Goal: Complete application form

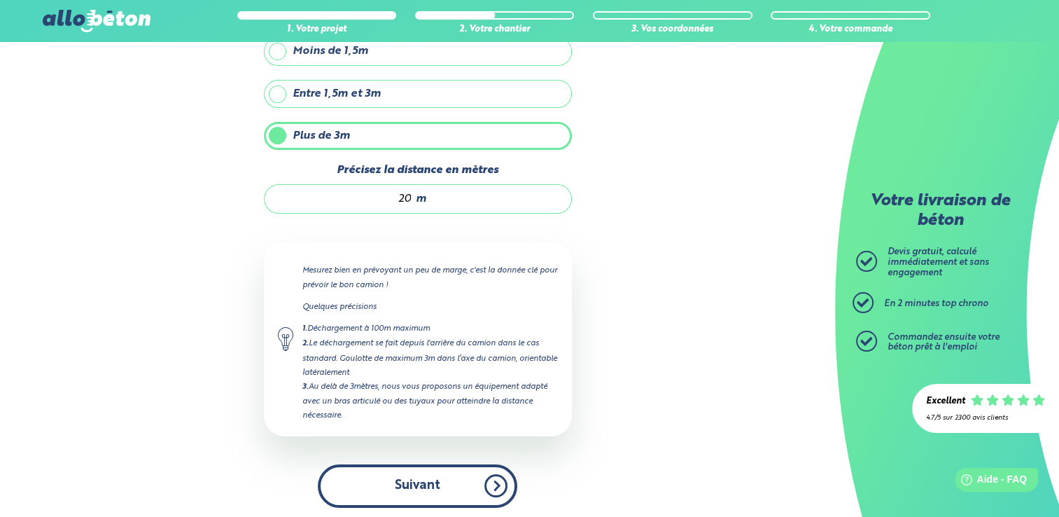
click at [420, 482] on button "Suivant" at bounding box center [418, 485] width 200 height 43
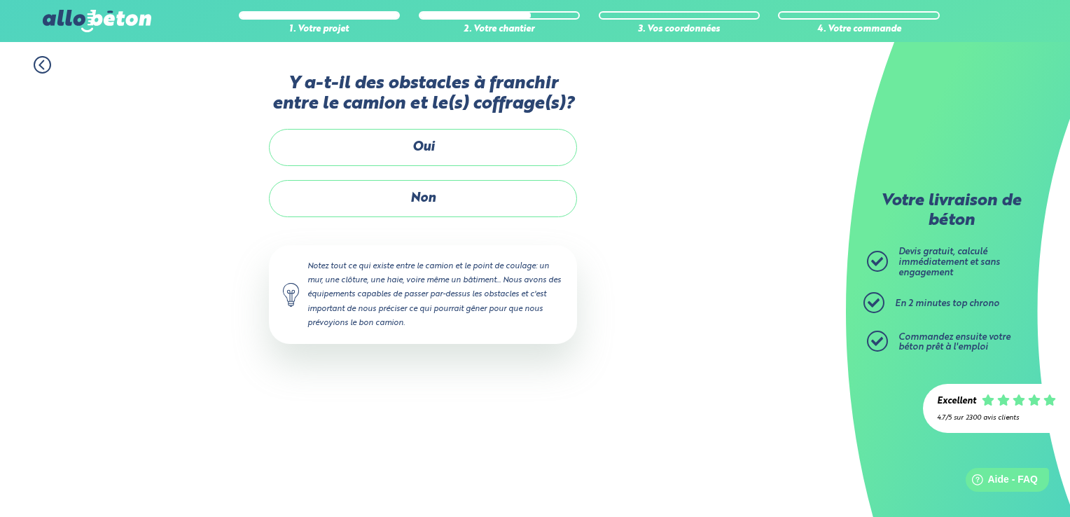
click at [465, 364] on div "Y a-t-il des obstacles à franchir entre le camion et le(s) coffrage(s)? Oui Non…" at bounding box center [423, 223] width 308 height 298
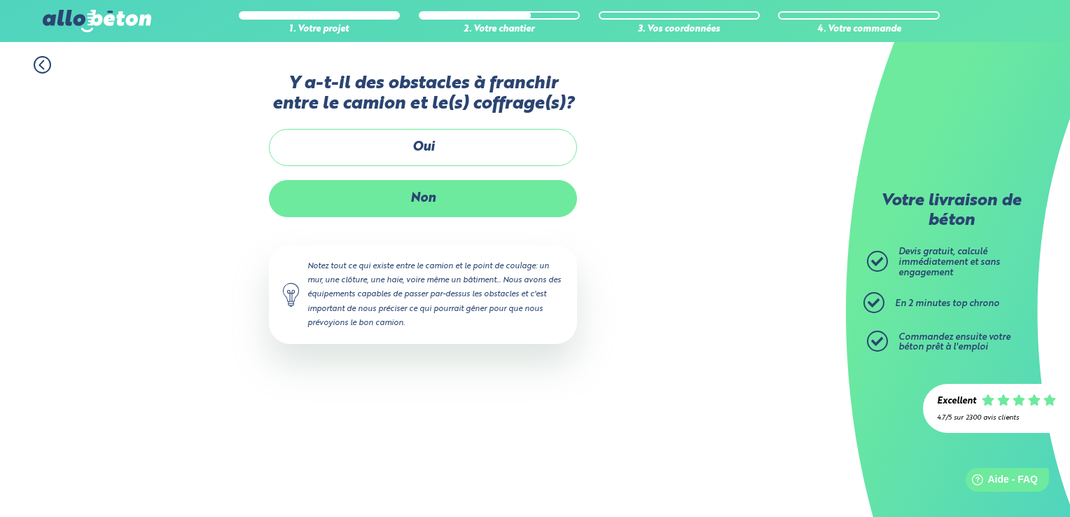
click at [413, 204] on label "Non" at bounding box center [423, 198] width 308 height 37
click at [0, 0] on input "Non" at bounding box center [0, 0] width 0 height 0
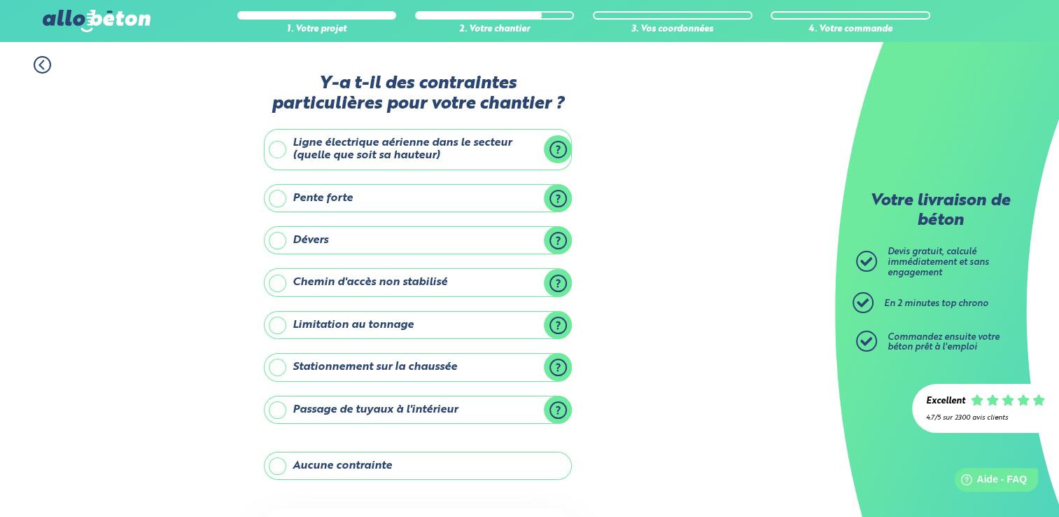
click at [278, 466] on label "Aucune contrainte" at bounding box center [418, 466] width 308 height 28
click at [0, 0] on input "Aucune contrainte" at bounding box center [0, 0] width 0 height 0
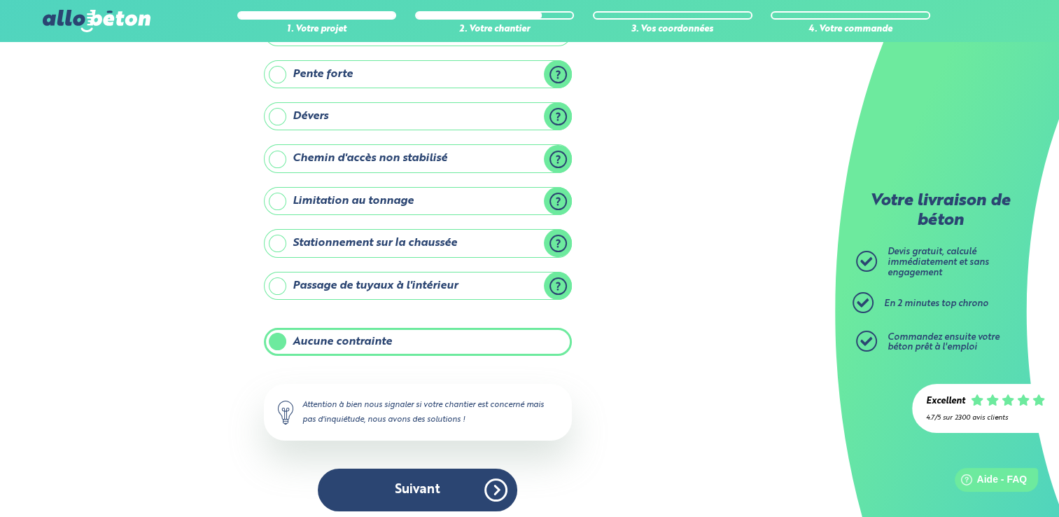
scroll to position [129, 0]
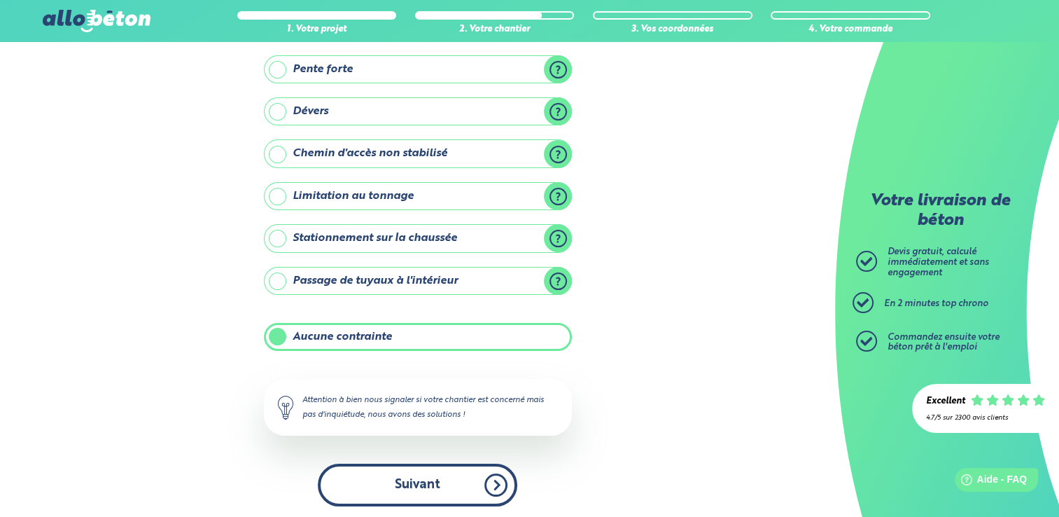
click at [489, 483] on button "Suivant" at bounding box center [418, 484] width 200 height 43
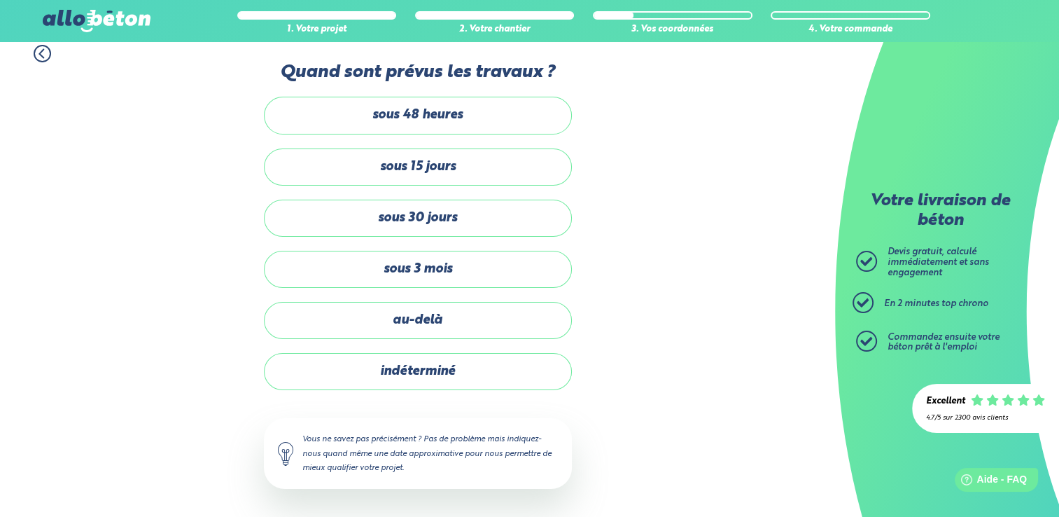
scroll to position [8, 0]
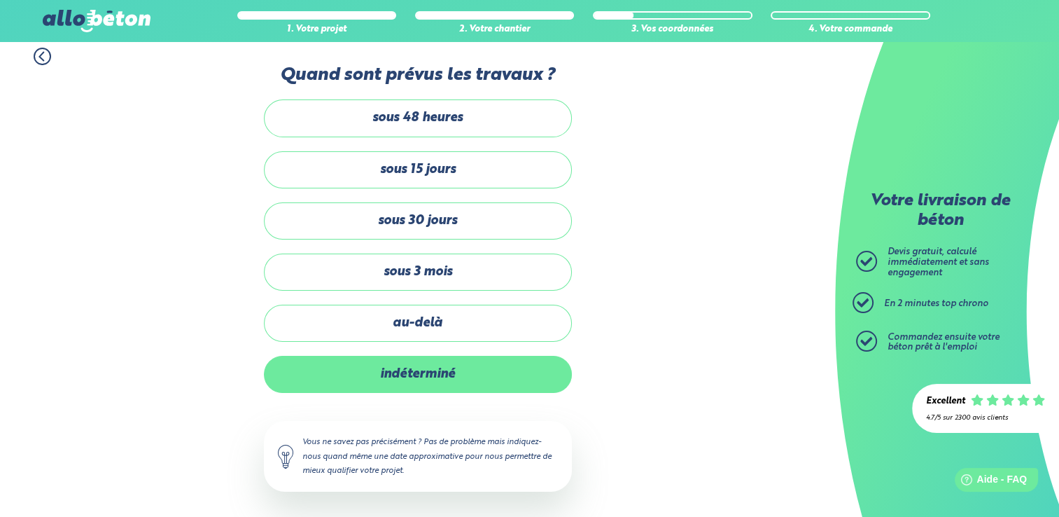
drag, startPoint x: 426, startPoint y: 369, endPoint x: 398, endPoint y: 379, distance: 30.6
click at [398, 379] on label "indéterminé" at bounding box center [418, 374] width 308 height 37
click at [0, 0] on input "indéterminé" at bounding box center [0, 0] width 0 height 0
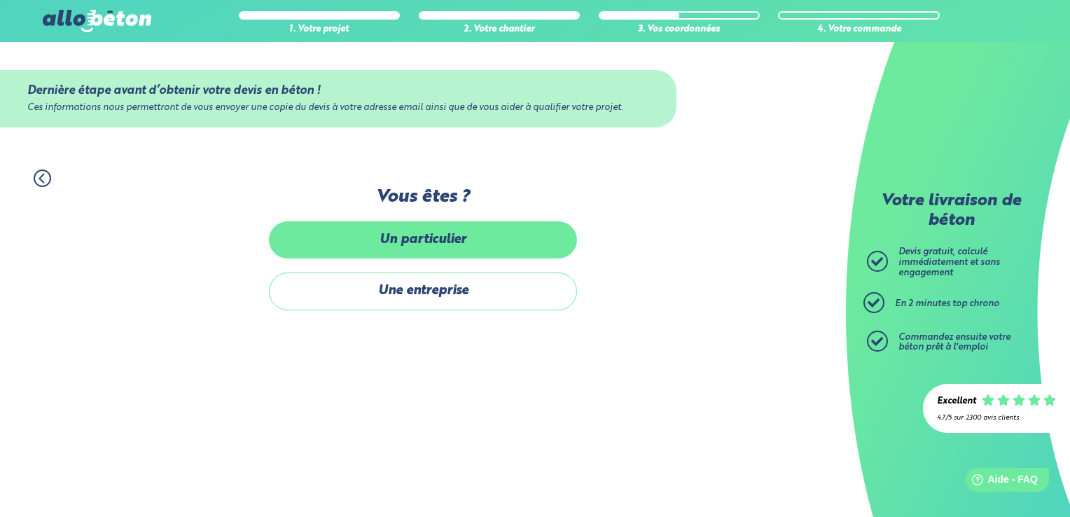
click at [405, 242] on label "Un particulier" at bounding box center [423, 239] width 308 height 37
click at [0, 0] on input "Un particulier" at bounding box center [0, 0] width 0 height 0
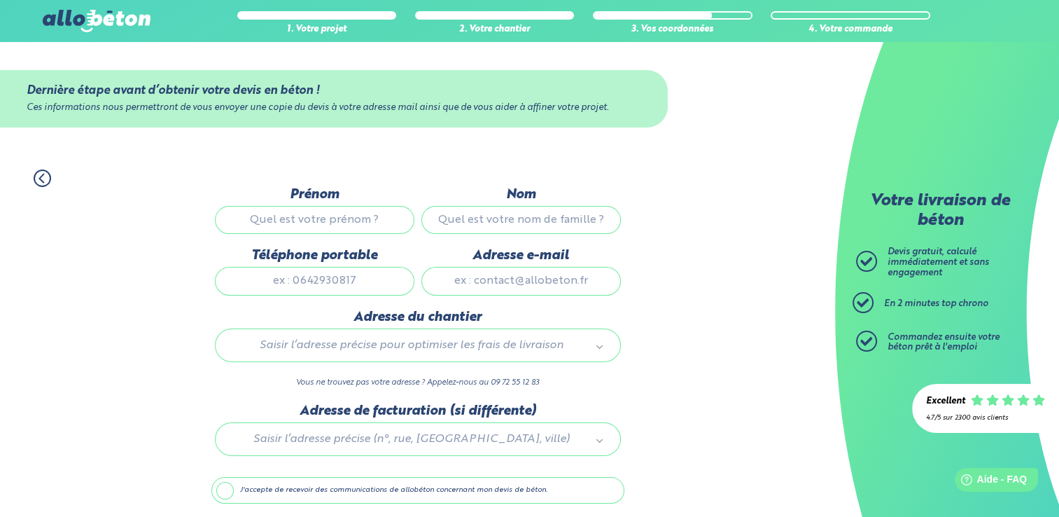
click at [263, 220] on input "Prénom" at bounding box center [315, 220] width 200 height 28
type input "[PERSON_NAME]"
type input "Baque"
type input "0679021510"
type input "[EMAIL_ADDRESS][DOMAIN_NAME]"
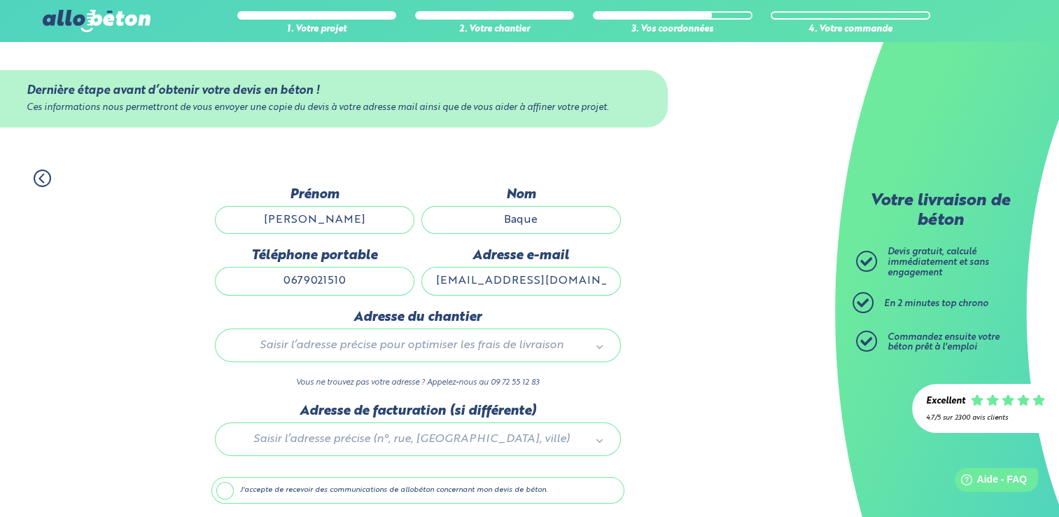
type input "2"
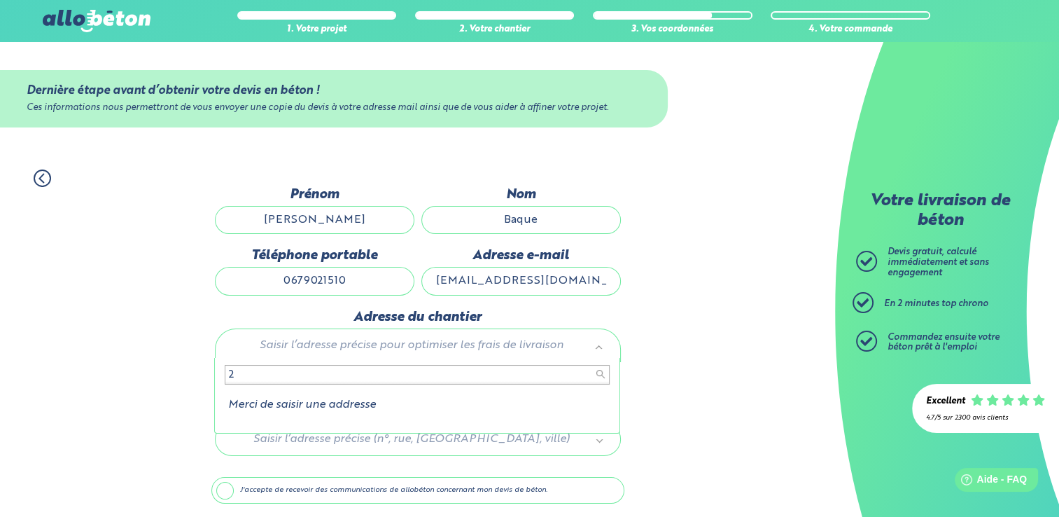
click at [473, 417] on div "2 Merci de saisir une addresse" at bounding box center [417, 396] width 406 height 76
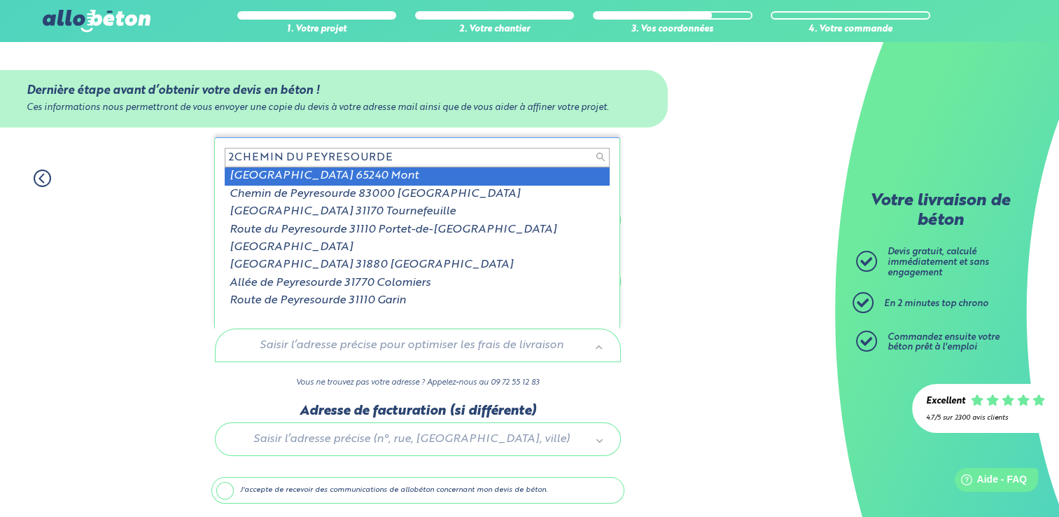
type input "2CHEMIN DU PEYRESOURDE"
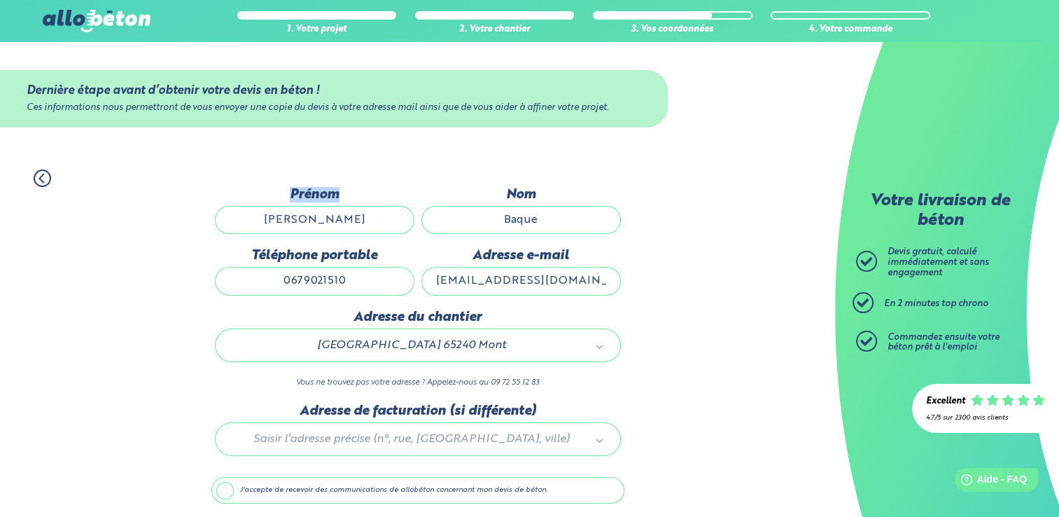
click at [316, 172] on div "1. Votre projet 2. Votre chantier 3. Vos coordonnées 4. Votre commande" at bounding box center [417, 171] width 835 height 32
click at [292, 440] on div at bounding box center [417, 436] width 413 height 67
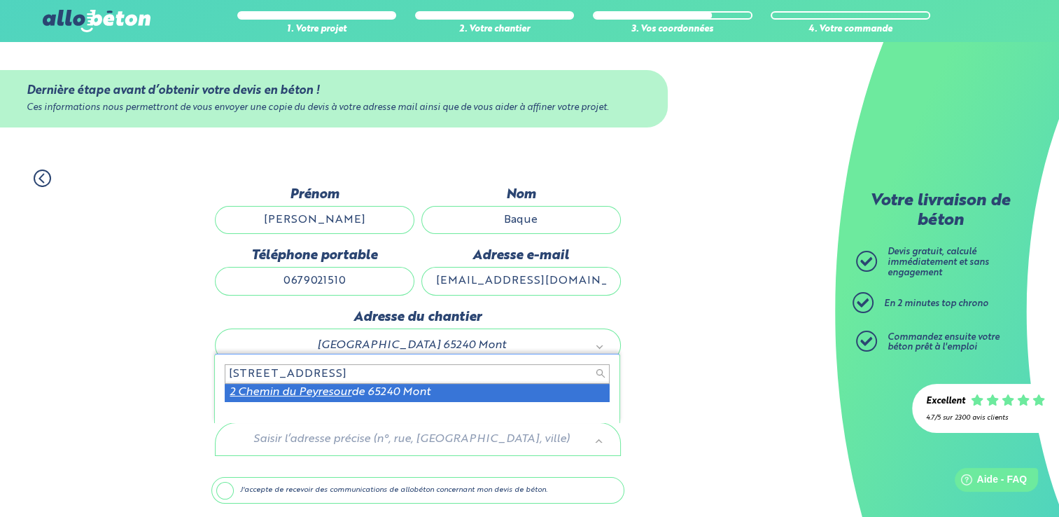
type input "[STREET_ADDRESS]"
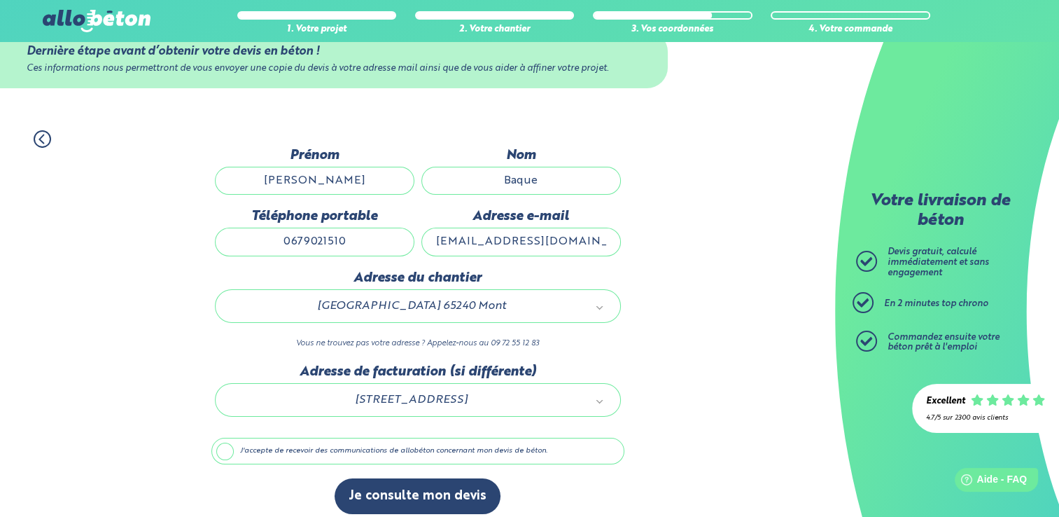
scroll to position [48, 0]
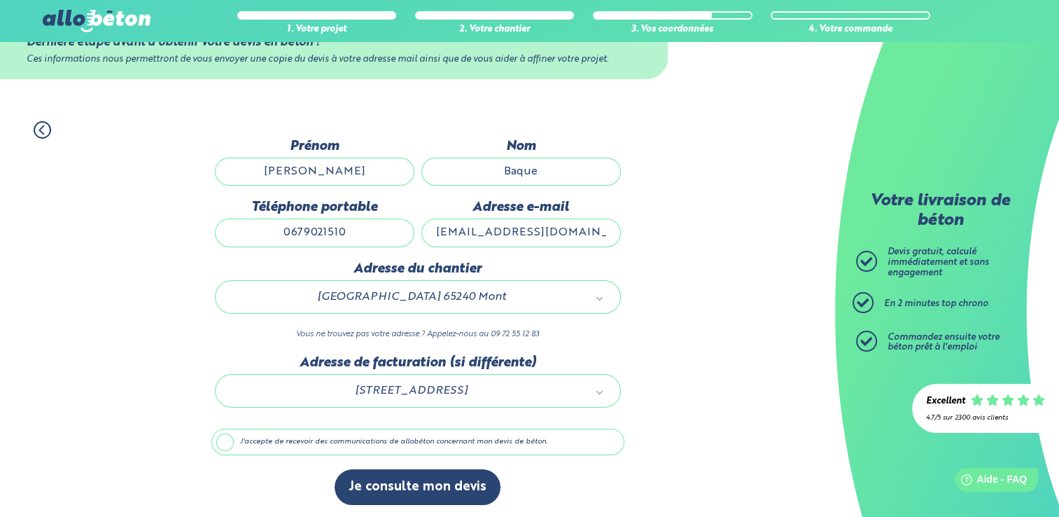
click at [226, 446] on label "J'accepte de recevoir des communications de allobéton concernant mon devis de b…" at bounding box center [417, 441] width 413 height 27
click at [0, 0] on input "J'accepte de recevoir des communications de allobéton concernant mon devis de b…" at bounding box center [0, 0] width 0 height 0
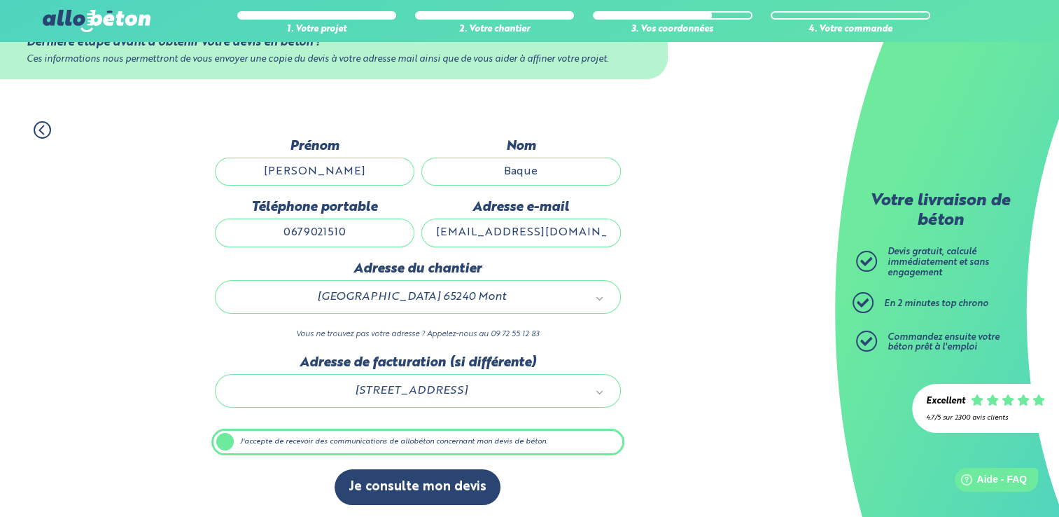
scroll to position [48, 0]
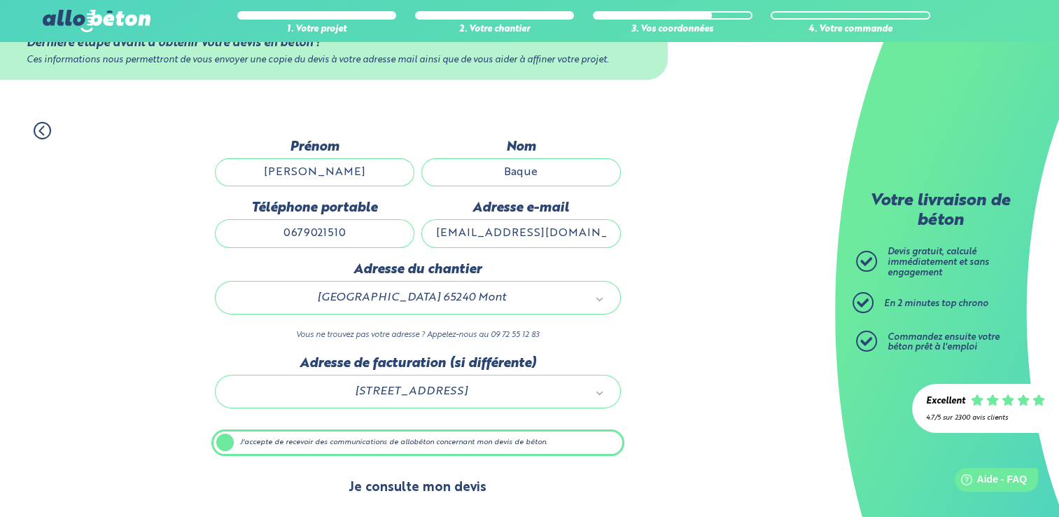
click at [413, 485] on button "Je consulte mon devis" at bounding box center [418, 488] width 166 height 36
